Goal: Task Accomplishment & Management: Manage account settings

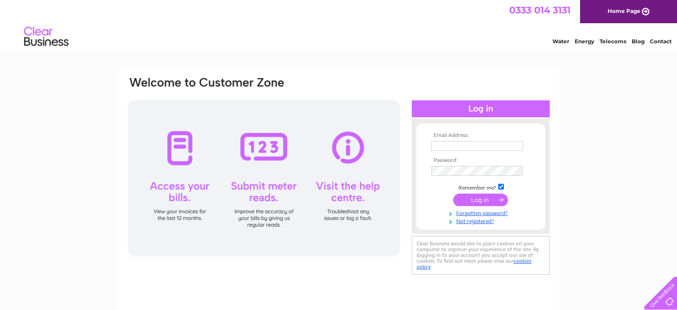
type input "daniel.davies@kingspan.com"
click at [473, 199] on input "submit" at bounding box center [480, 199] width 55 height 12
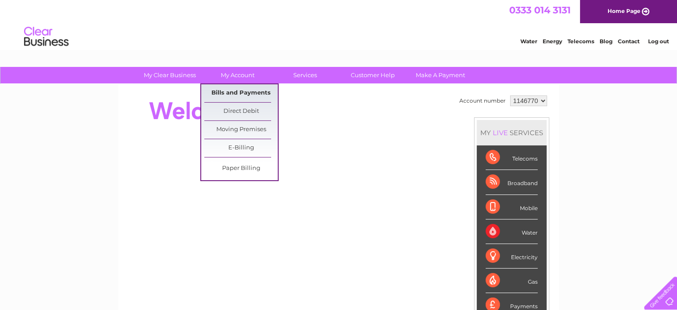
click at [246, 92] on link "Bills and Payments" at bounding box center [240, 93] width 73 height 18
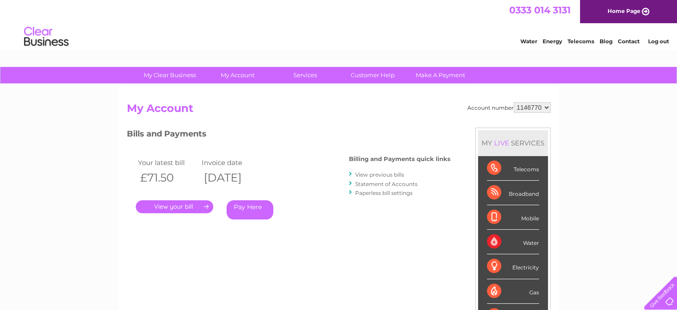
click at [201, 206] on link "." at bounding box center [174, 206] width 77 height 13
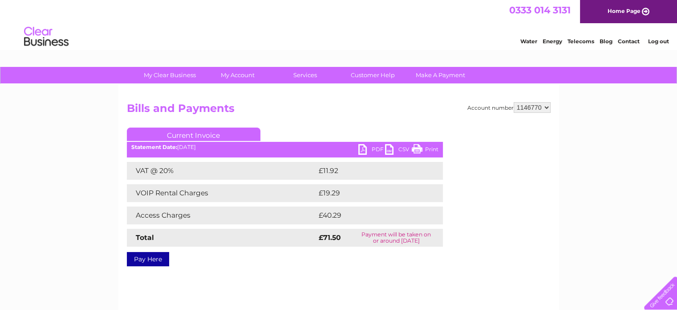
click at [362, 149] on link "PDF" at bounding box center [372, 150] width 27 height 13
